Goal: Transaction & Acquisition: Book appointment/travel/reservation

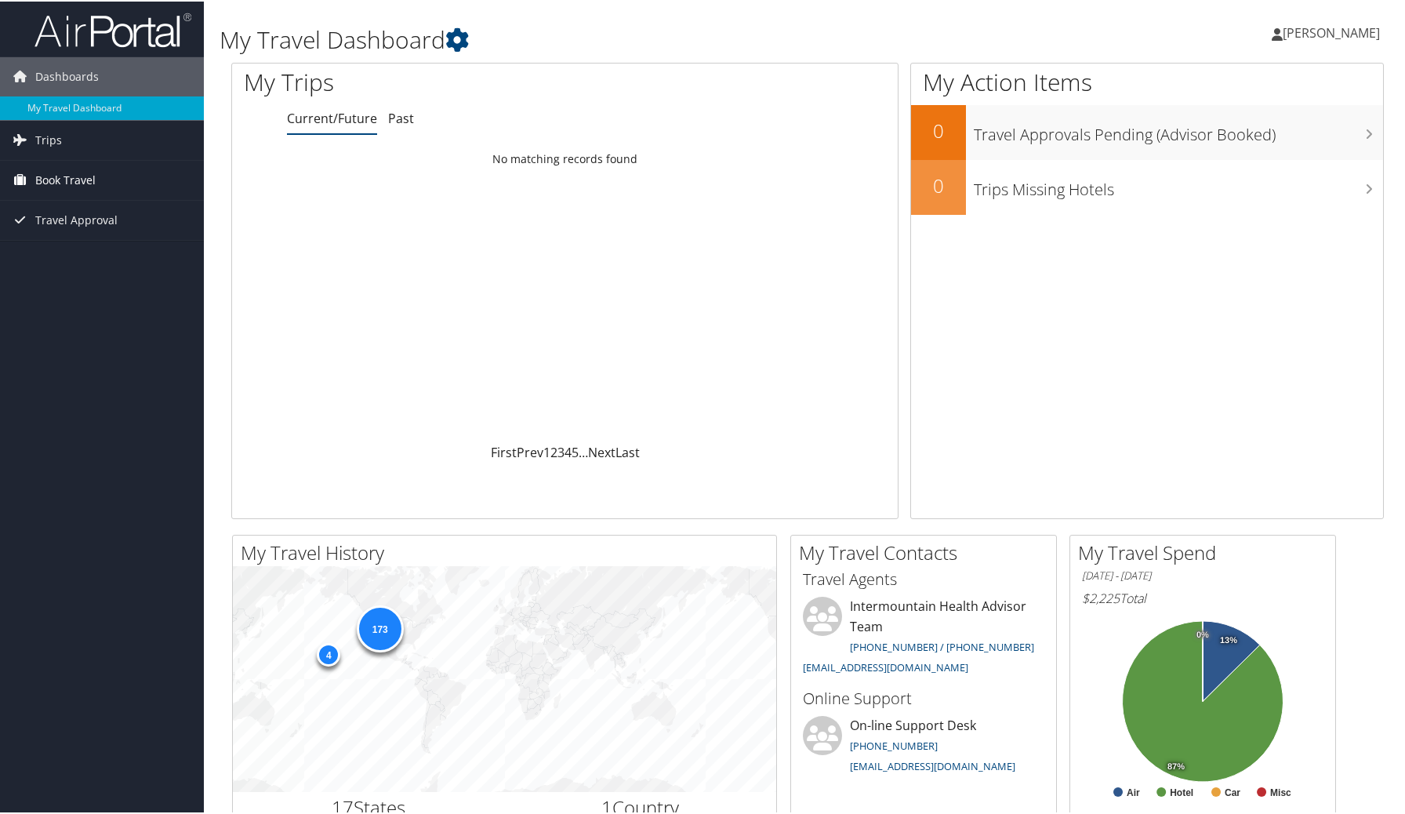
click at [82, 182] on span "Book Travel" at bounding box center [65, 178] width 60 height 39
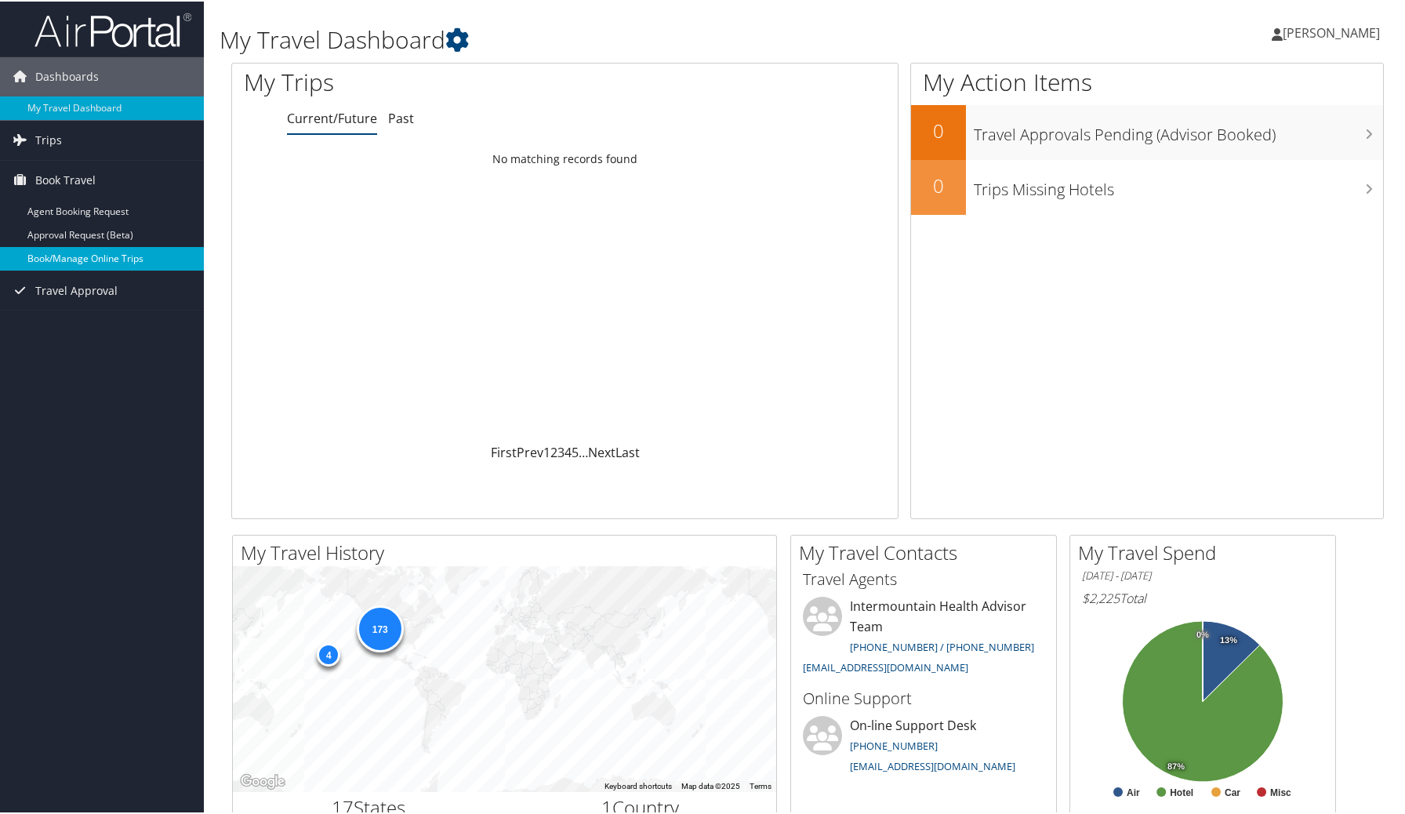
click at [76, 256] on link "Book/Manage Online Trips" at bounding box center [102, 257] width 204 height 24
click at [110, 175] on link "Book Travel" at bounding box center [102, 178] width 204 height 39
click at [93, 252] on link "Book/Manage Online Trips" at bounding box center [102, 257] width 204 height 24
